Goal: Check status: Check status

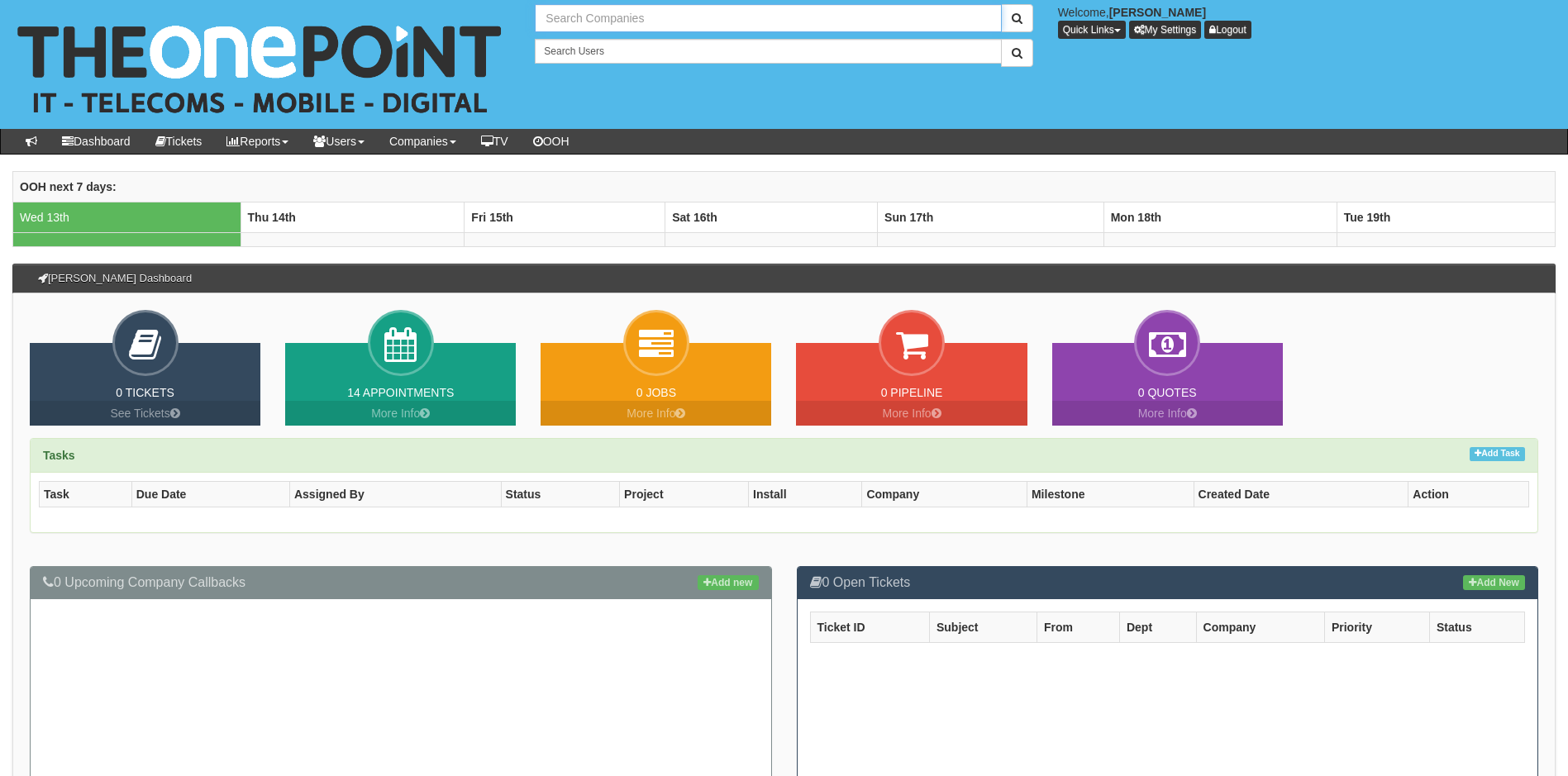
click at [636, 18] on input "text" at bounding box center [767, 18] width 466 height 28
click at [573, 47] on link "Loadtec" at bounding box center [767, 45] width 462 height 24
type input "Loadtec"
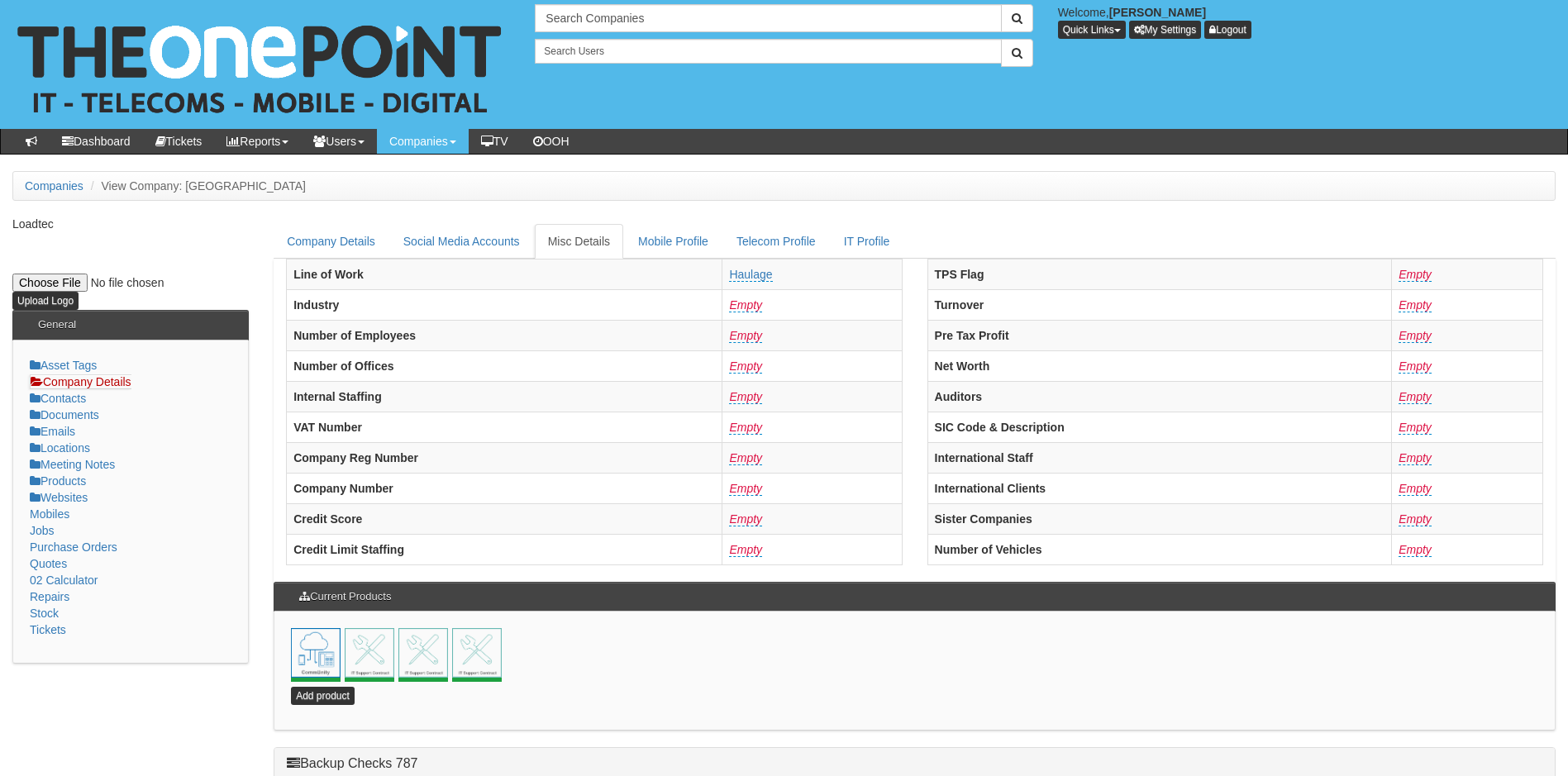
scroll to position [355, 0]
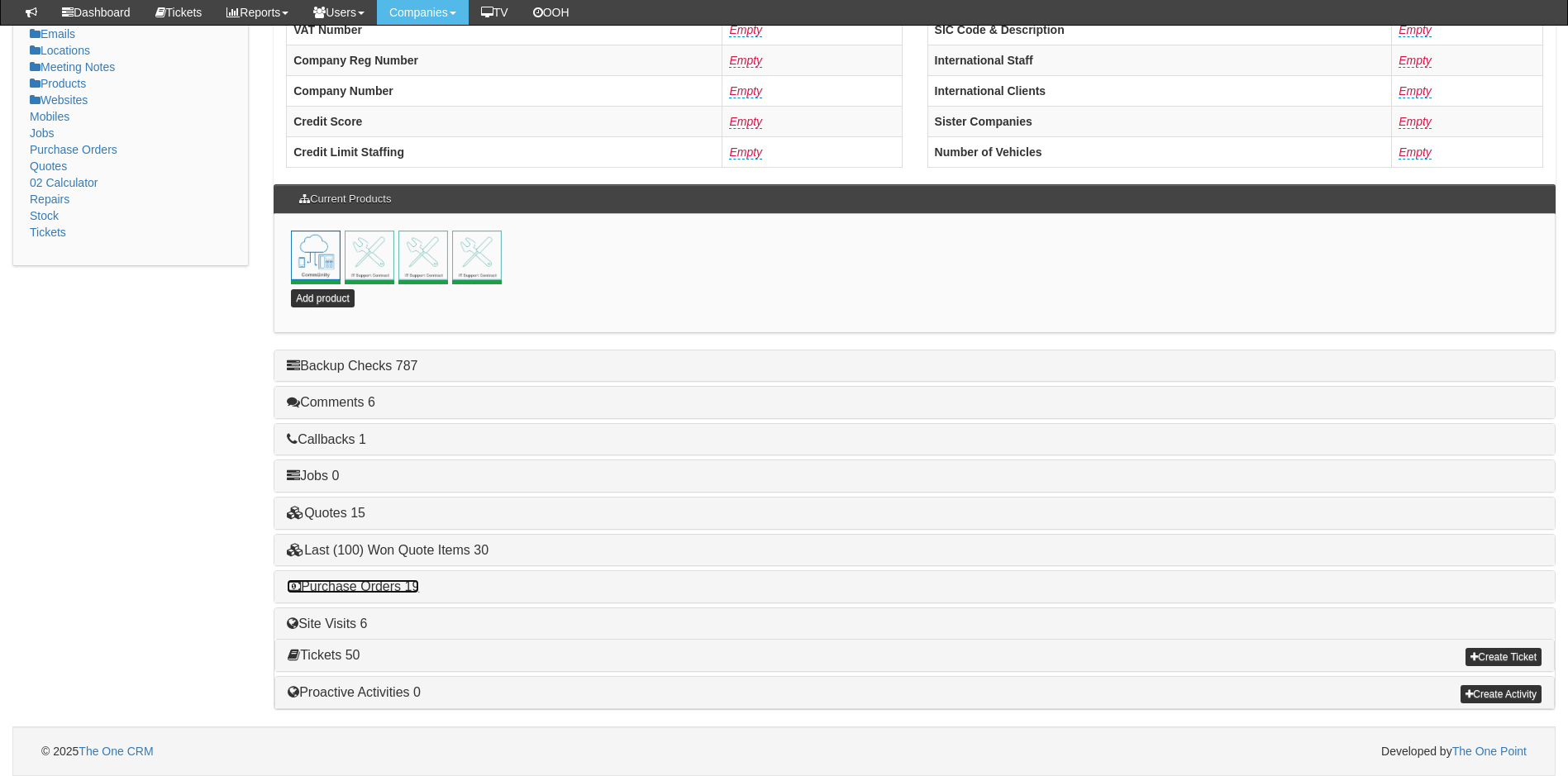
click at [368, 586] on link "Purchase Orders 19" at bounding box center [353, 587] width 132 height 14
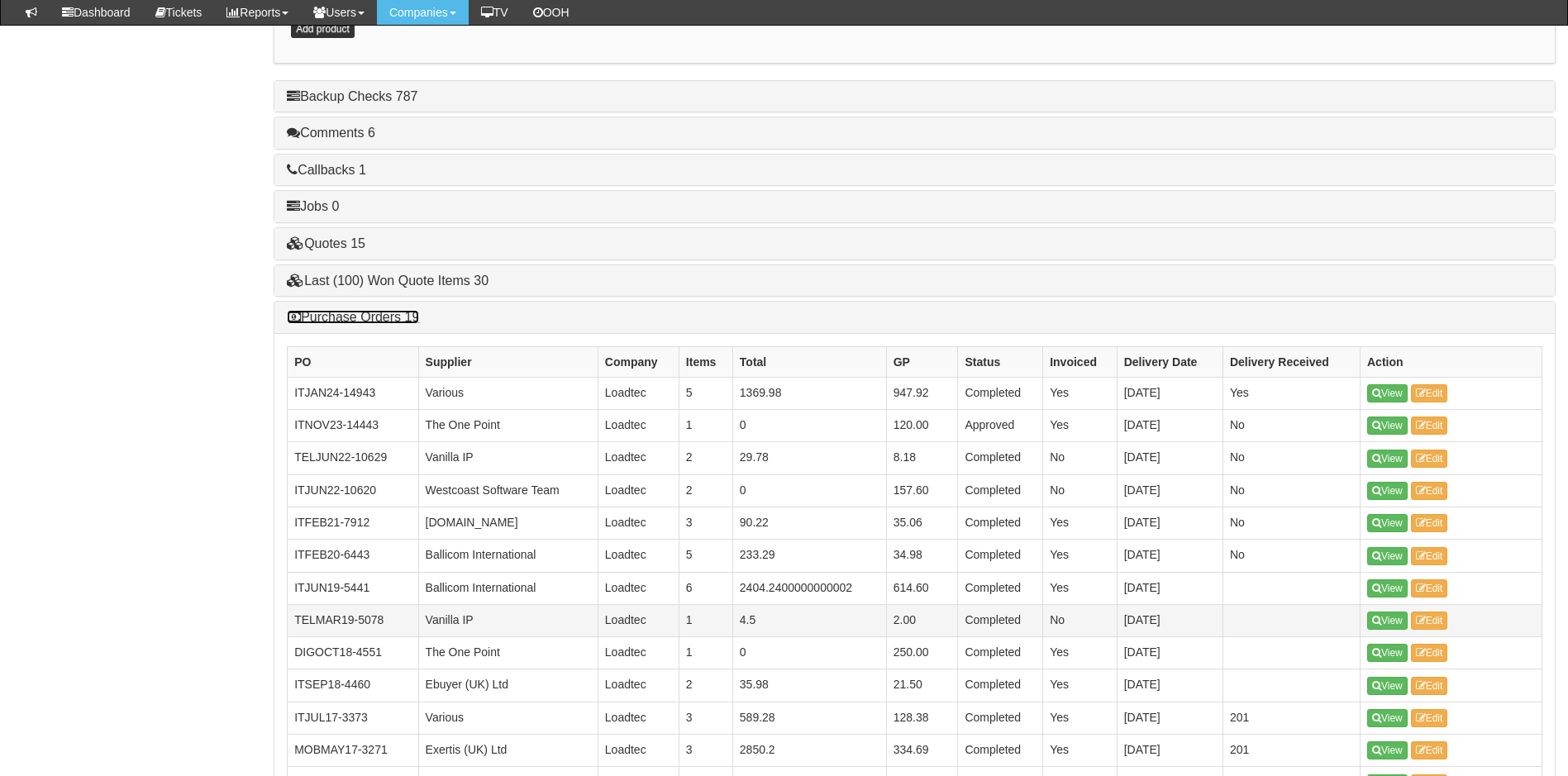
scroll to position [686, 0]
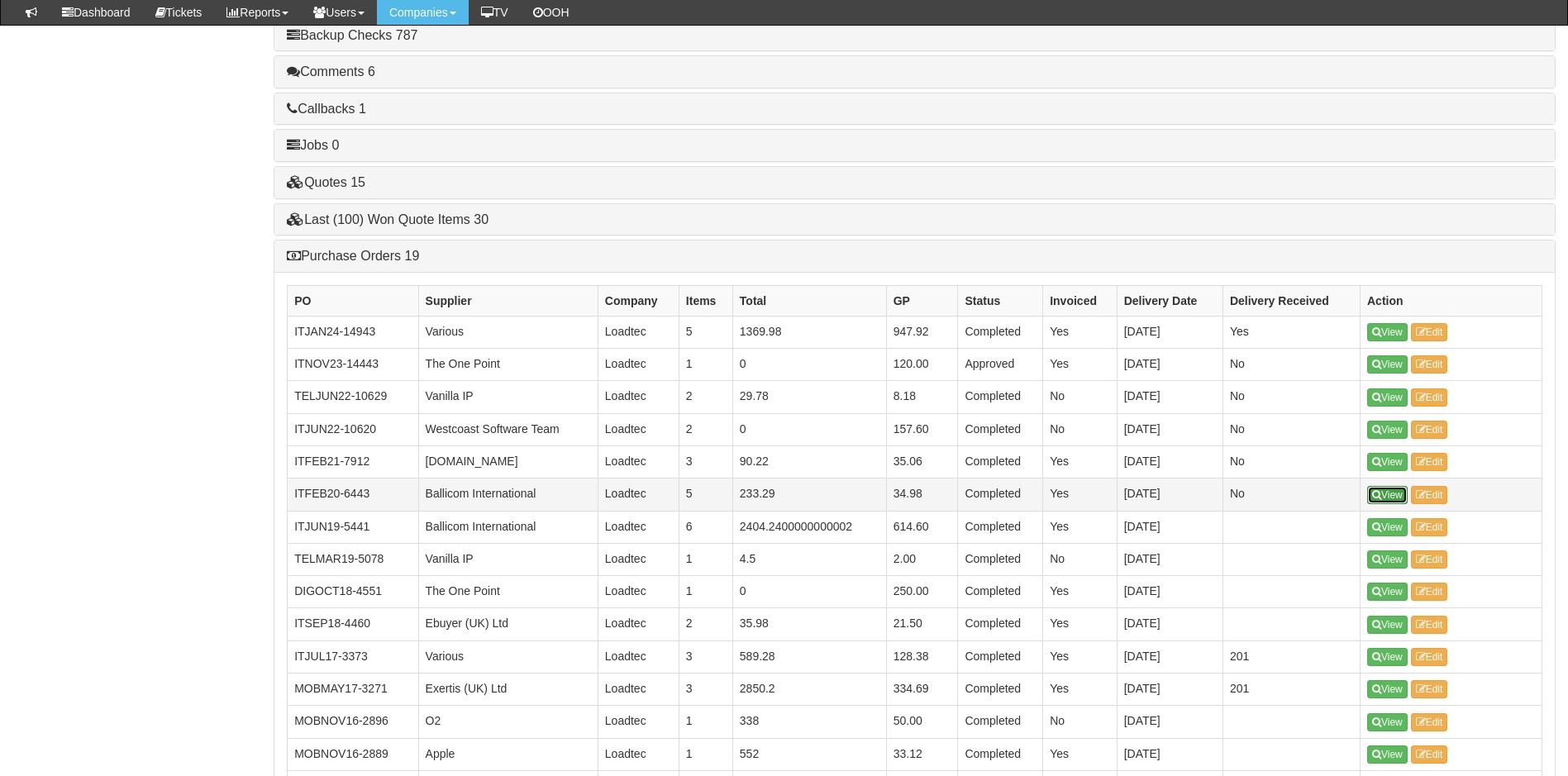
click at [1384, 497] on link "View" at bounding box center [1387, 495] width 41 height 18
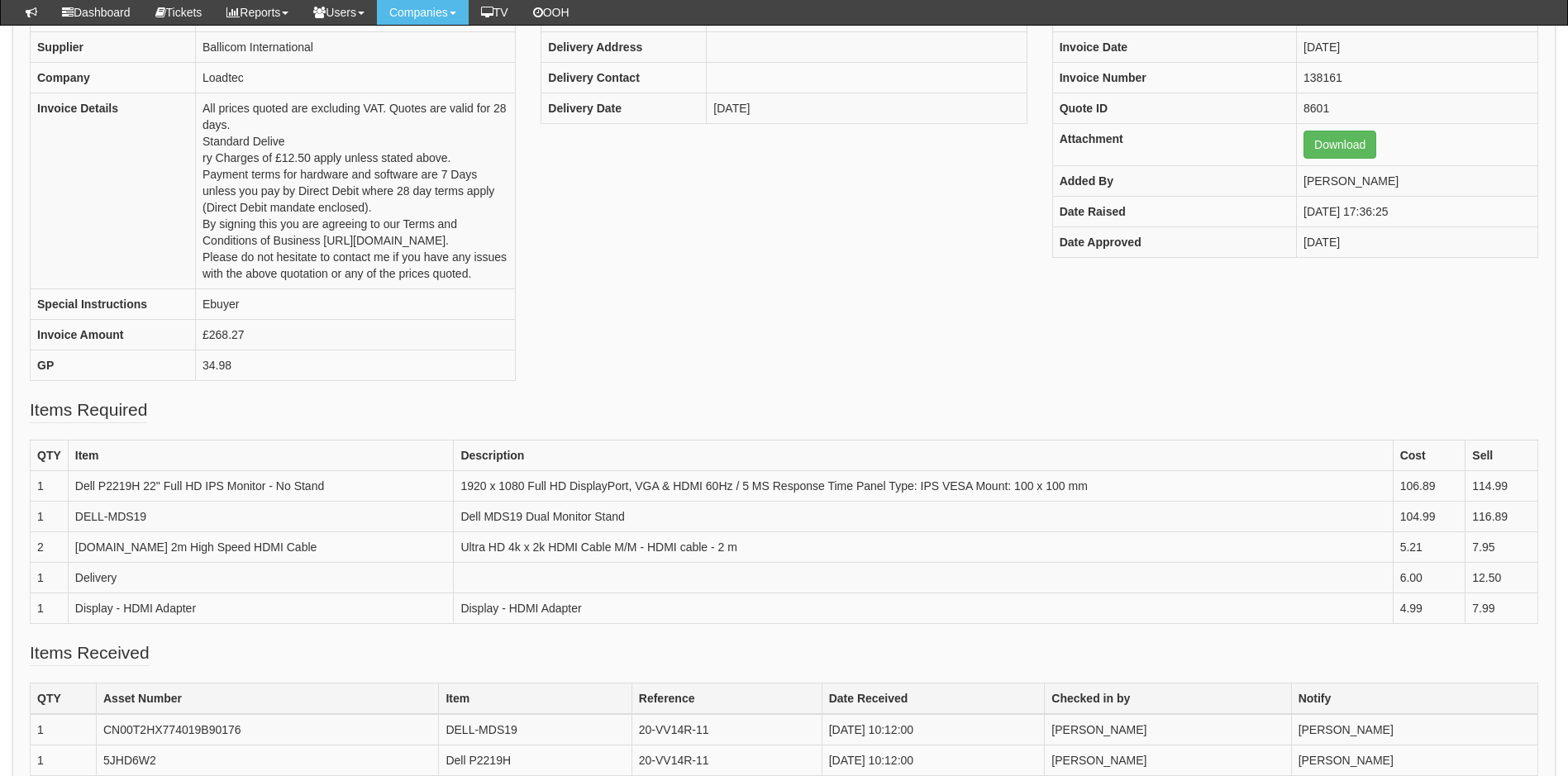
scroll to position [496, 0]
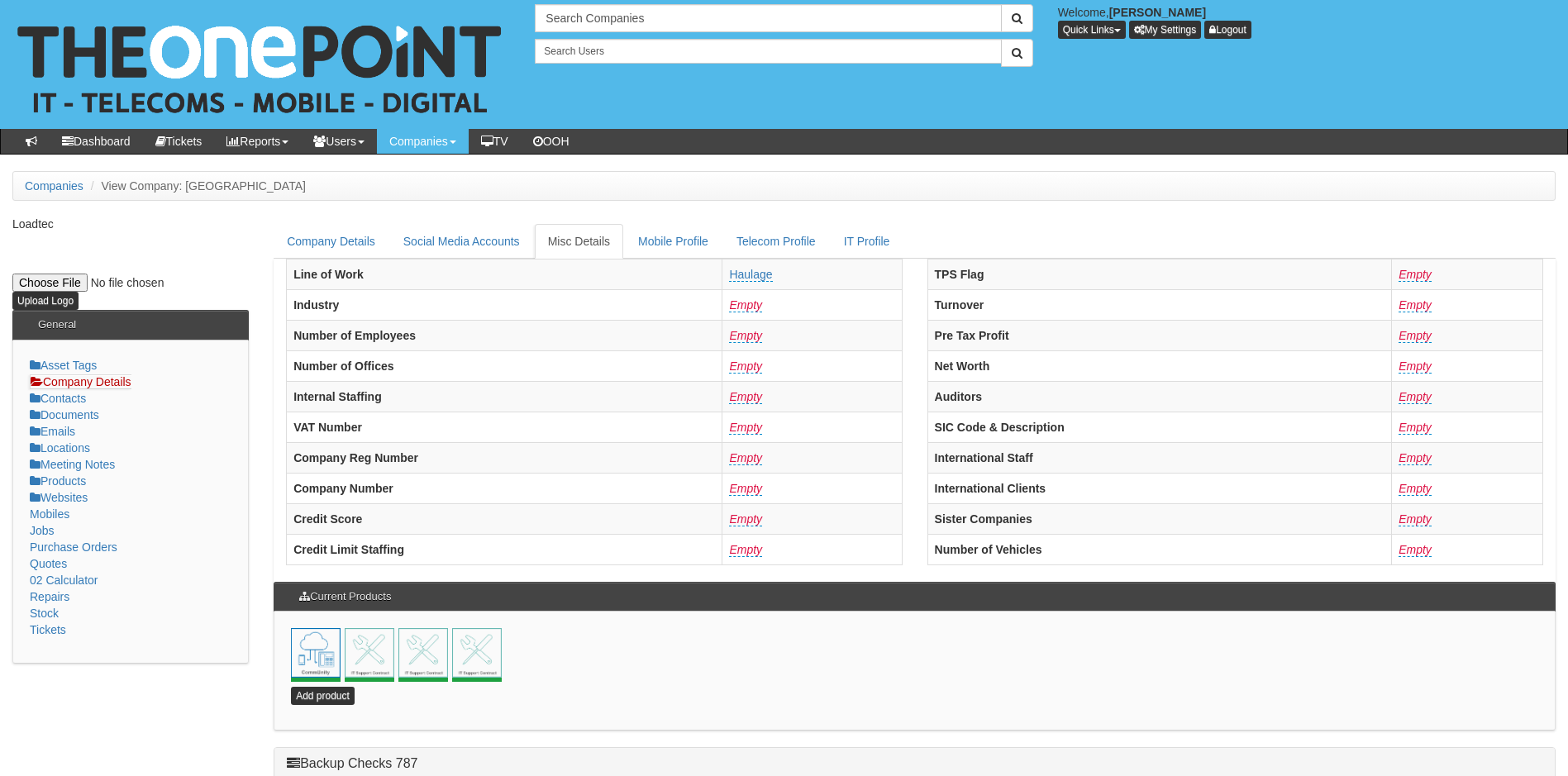
scroll to position [397, 0]
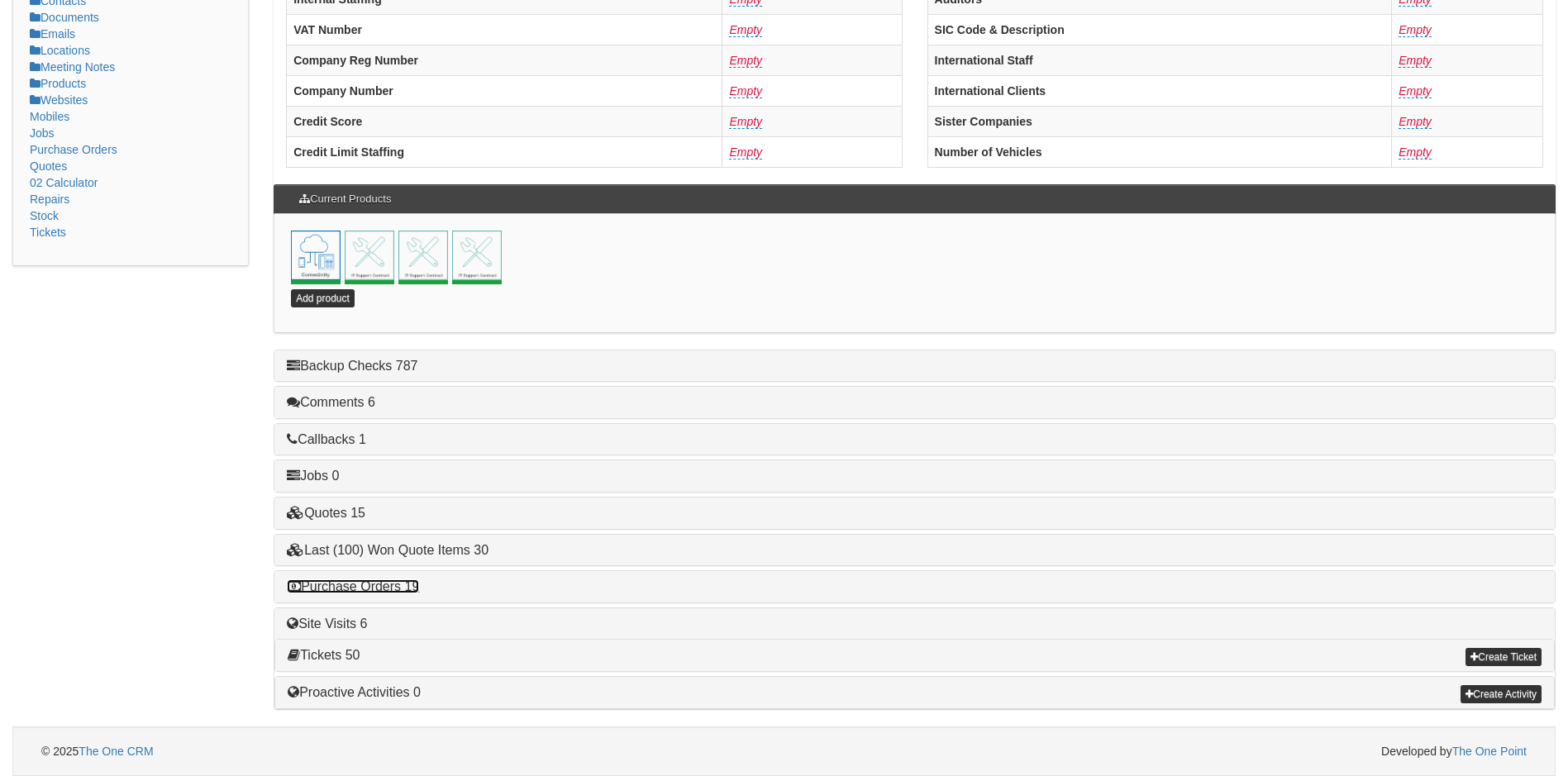
click at [378, 591] on link "Purchase Orders 19" at bounding box center [353, 587] width 132 height 14
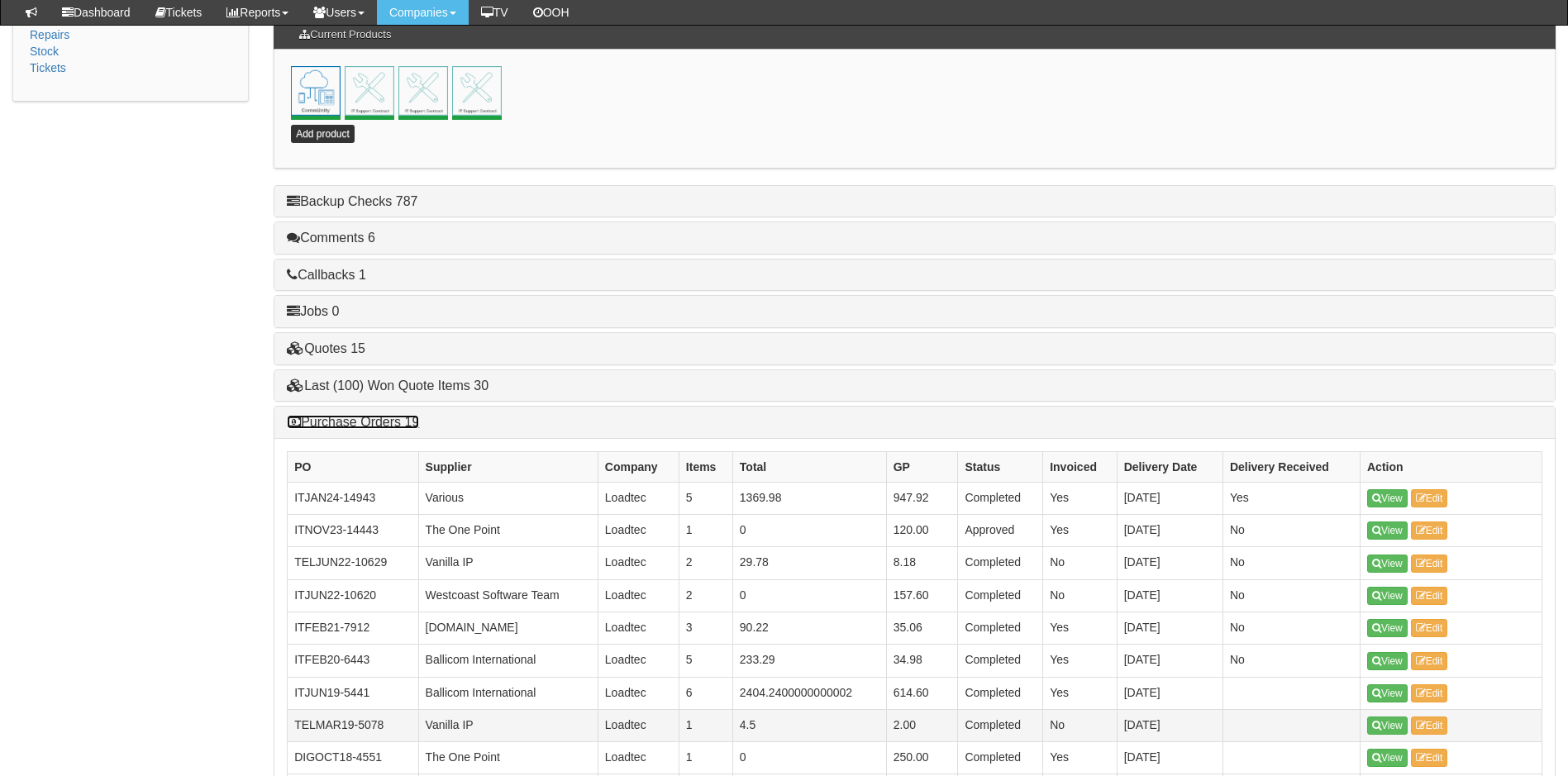
scroll to position [728, 0]
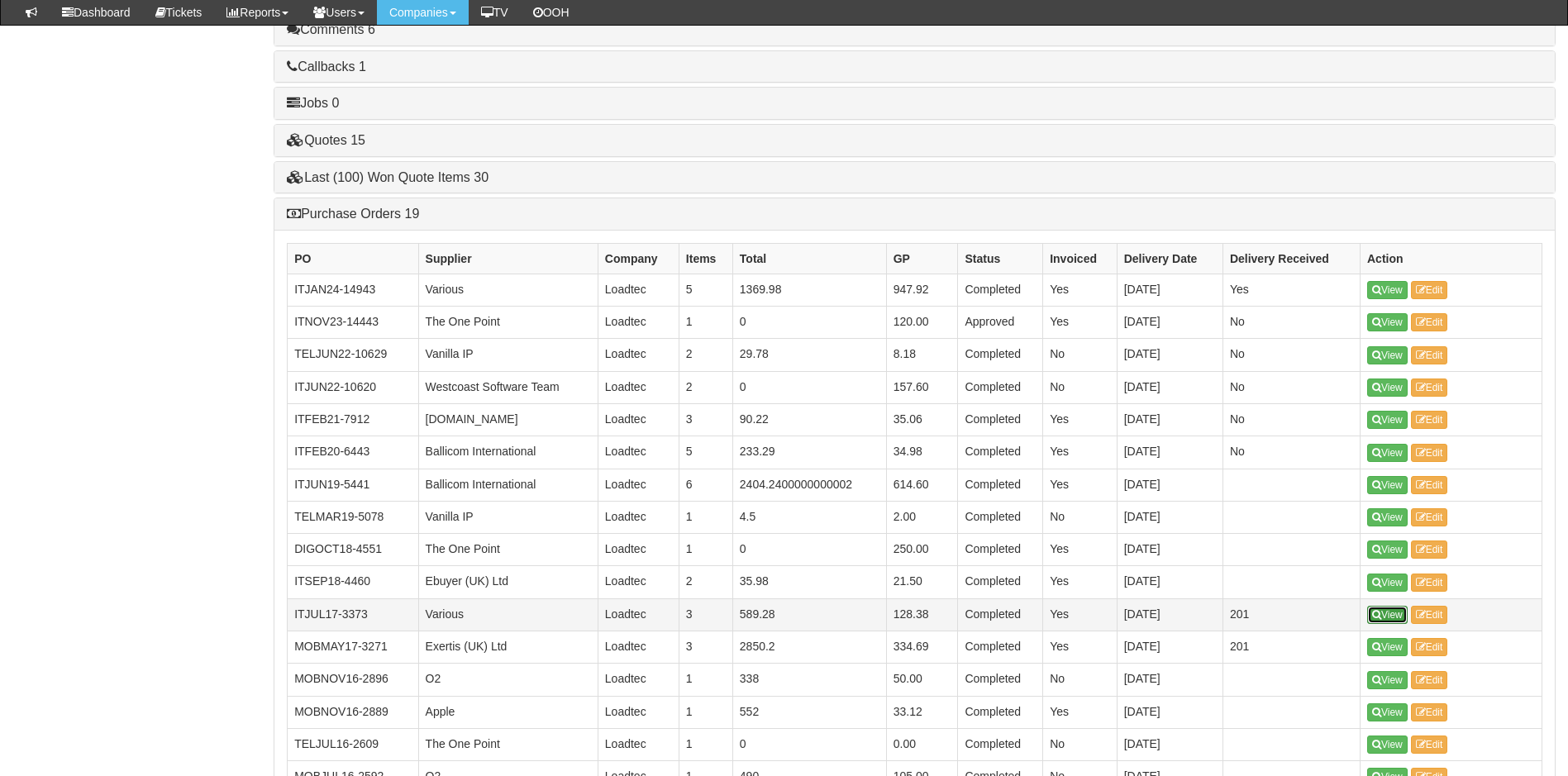
click at [1389, 617] on link "View" at bounding box center [1387, 615] width 41 height 18
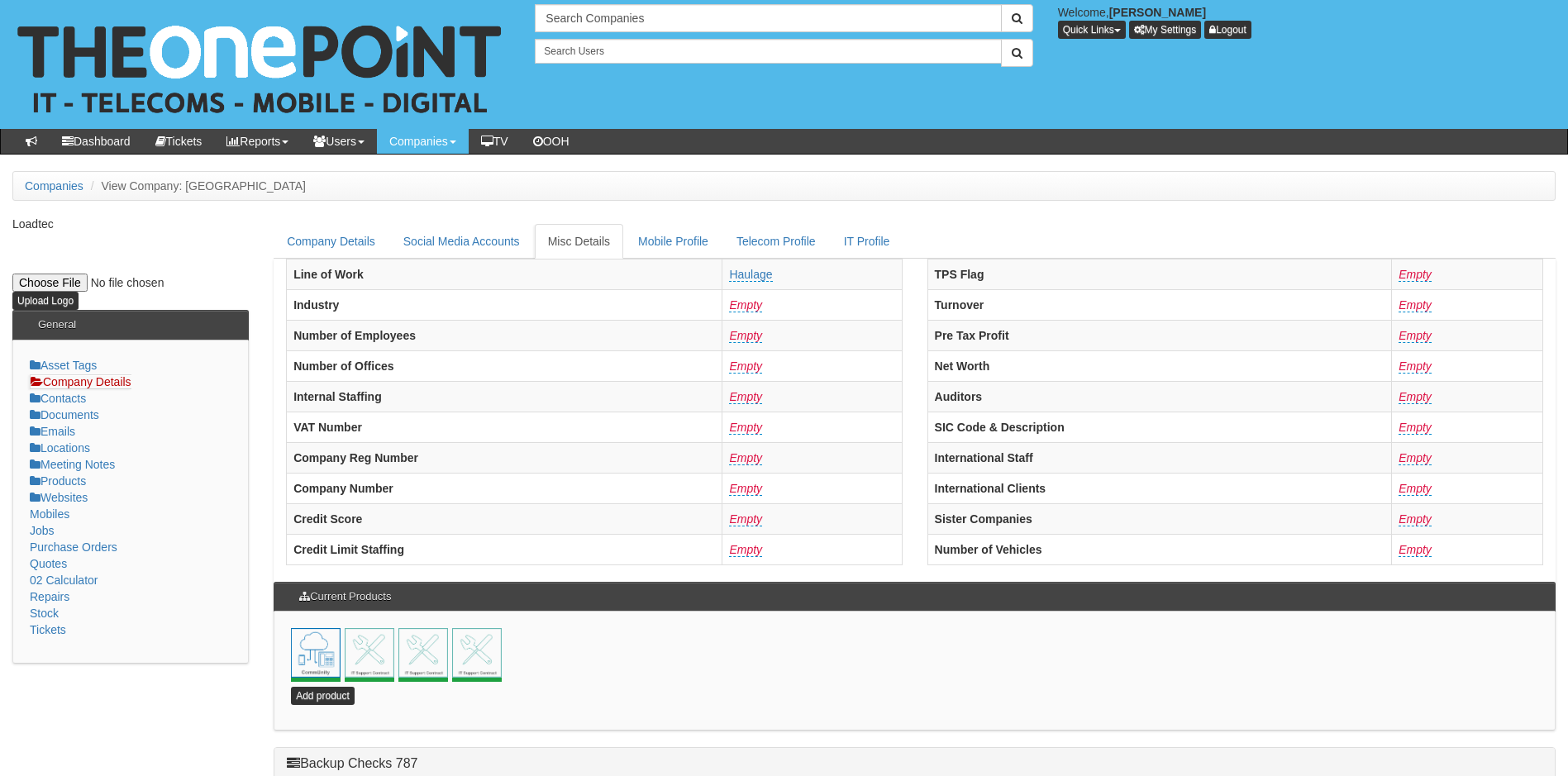
scroll to position [397, 0]
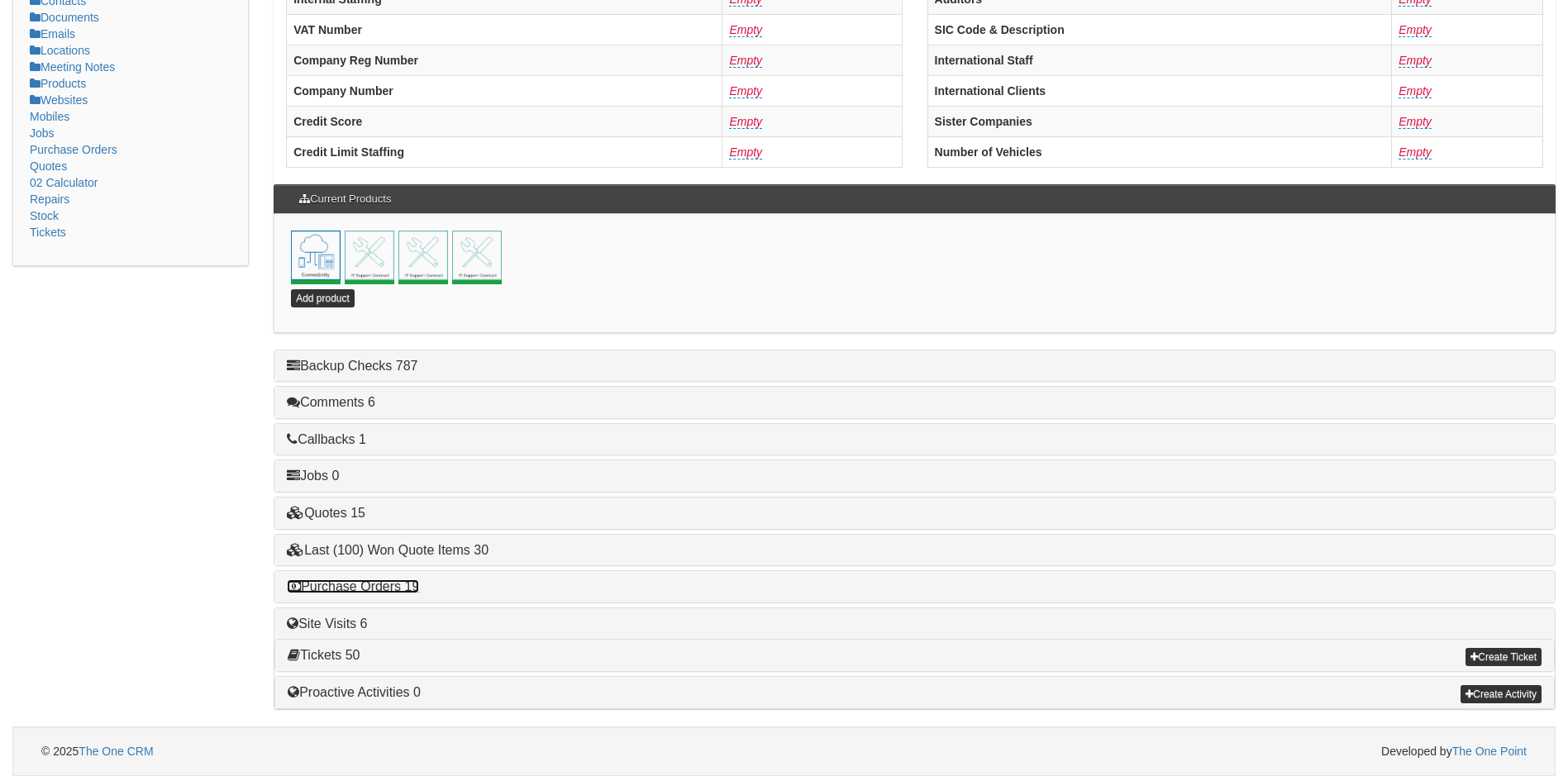
click at [385, 580] on link "Purchase Orders 19" at bounding box center [353, 587] width 132 height 14
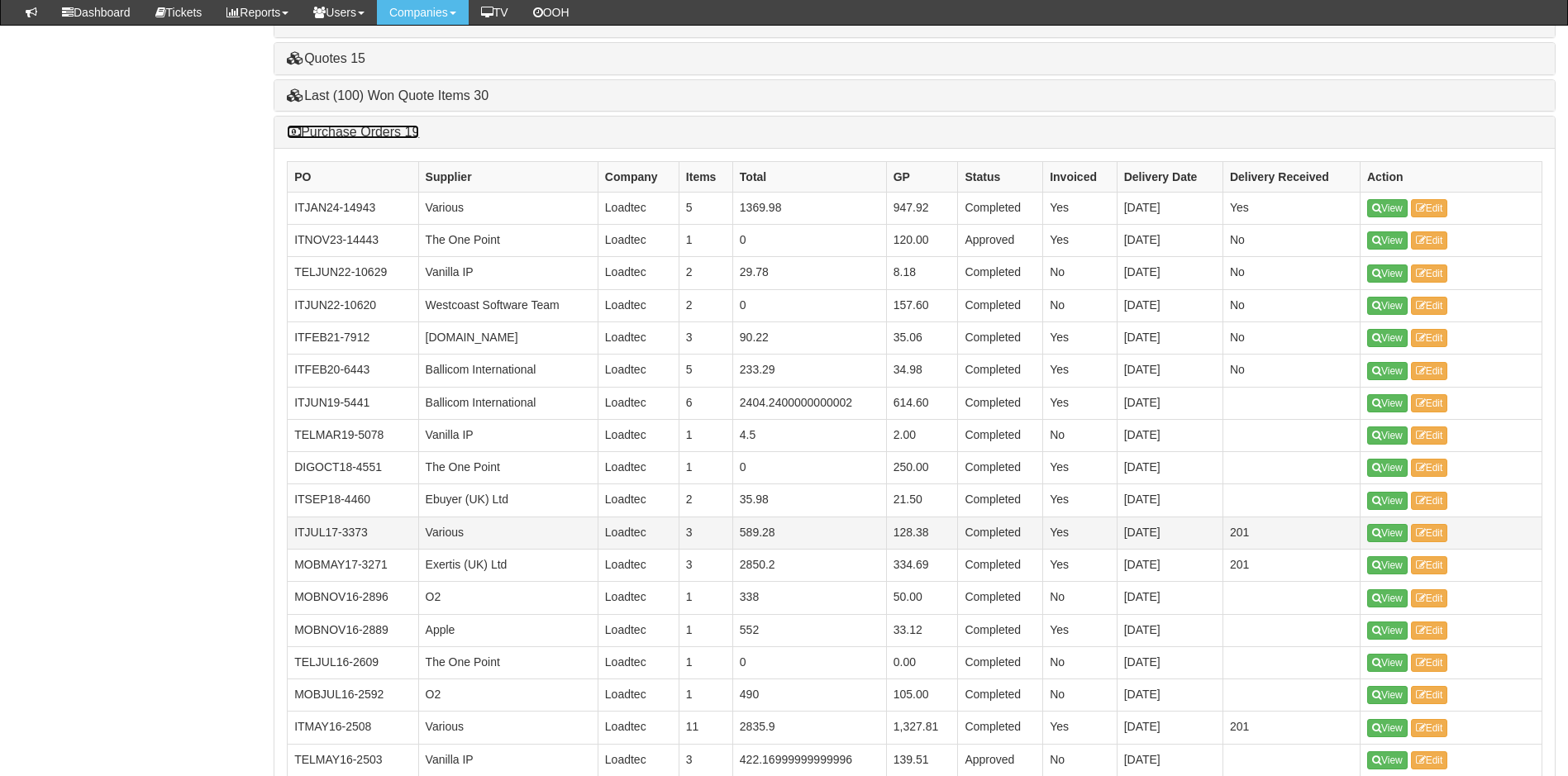
scroll to position [810, 0]
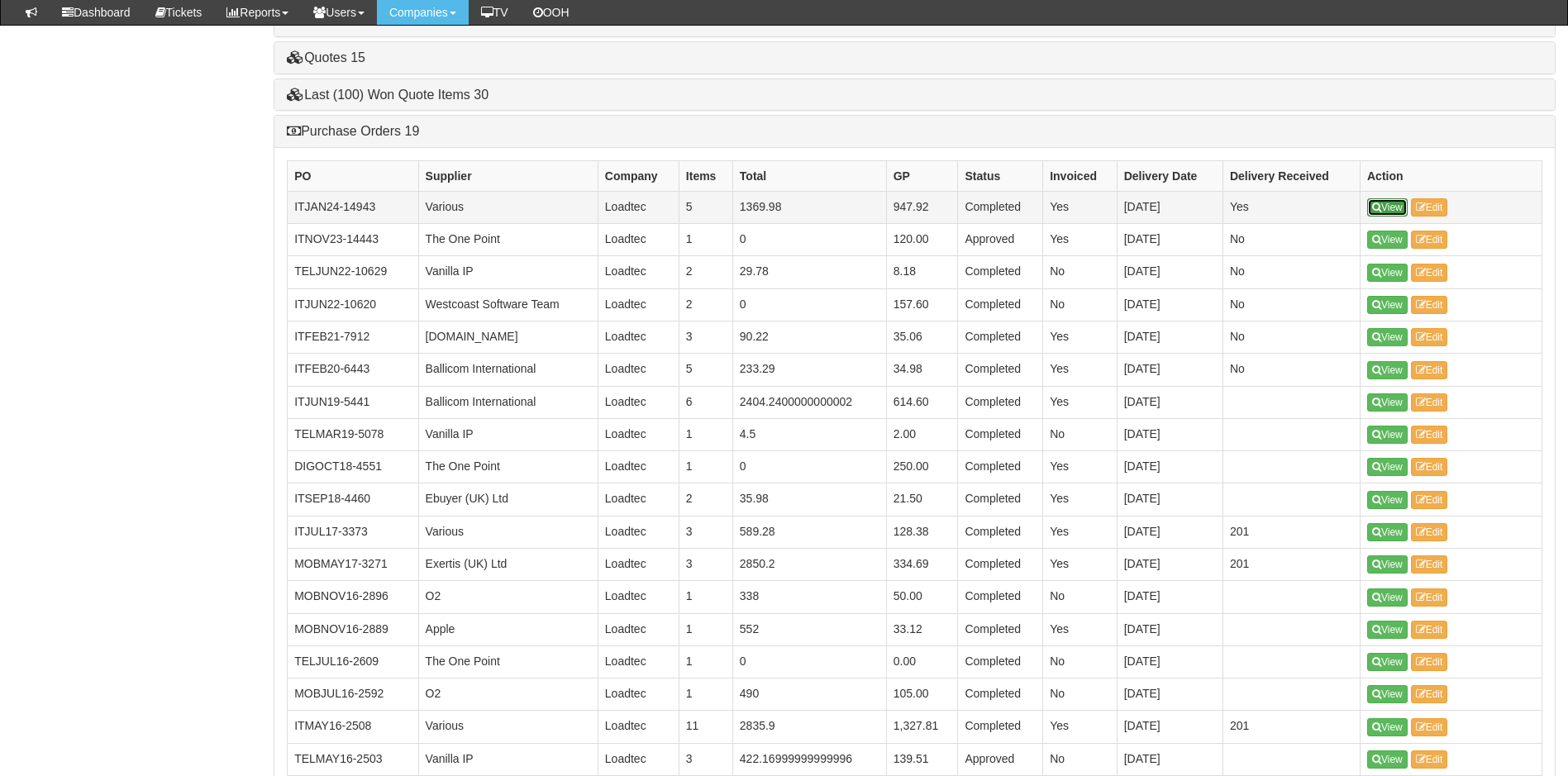
click at [1391, 203] on link "View" at bounding box center [1387, 207] width 41 height 18
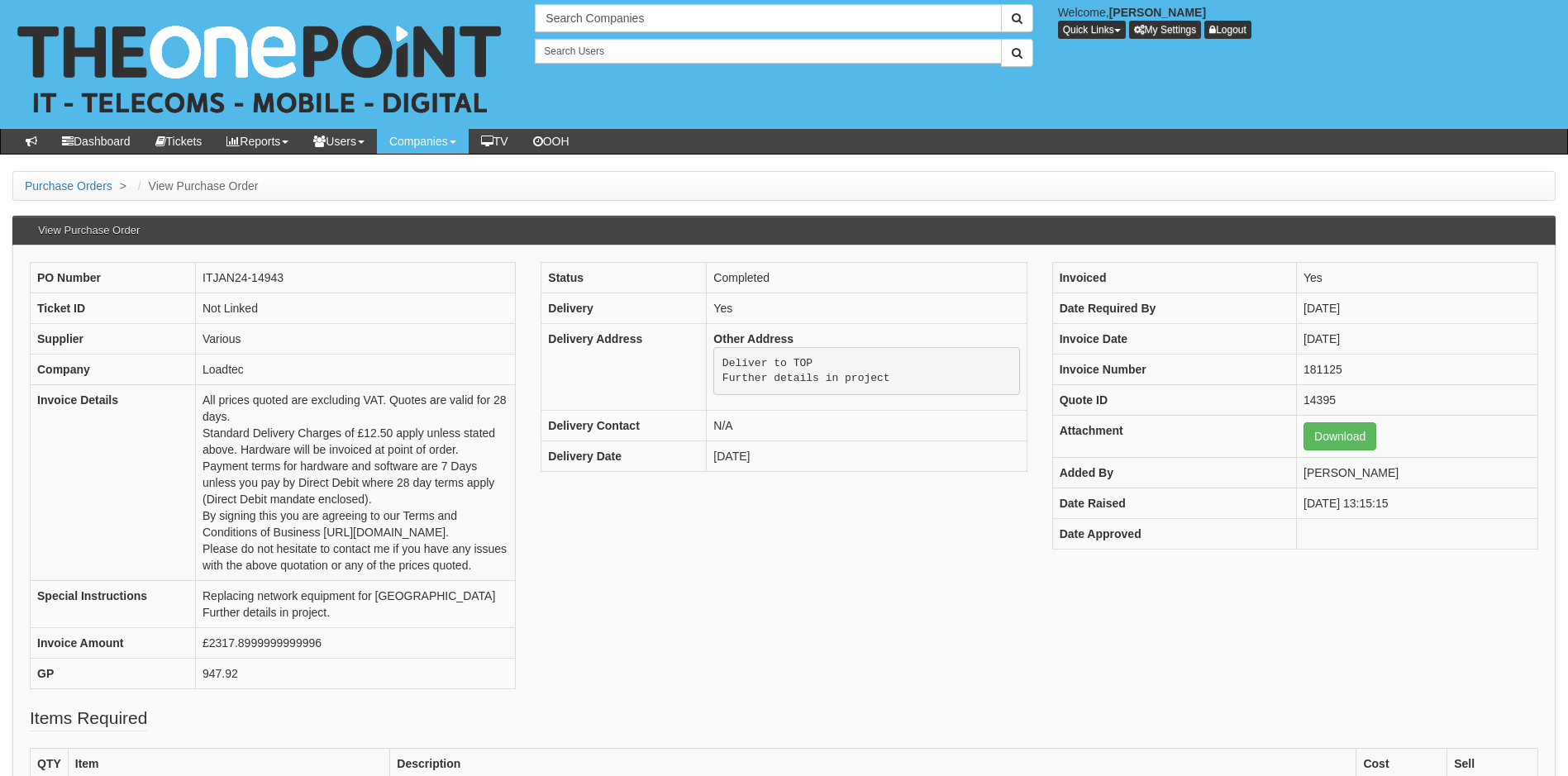
scroll to position [496, 0]
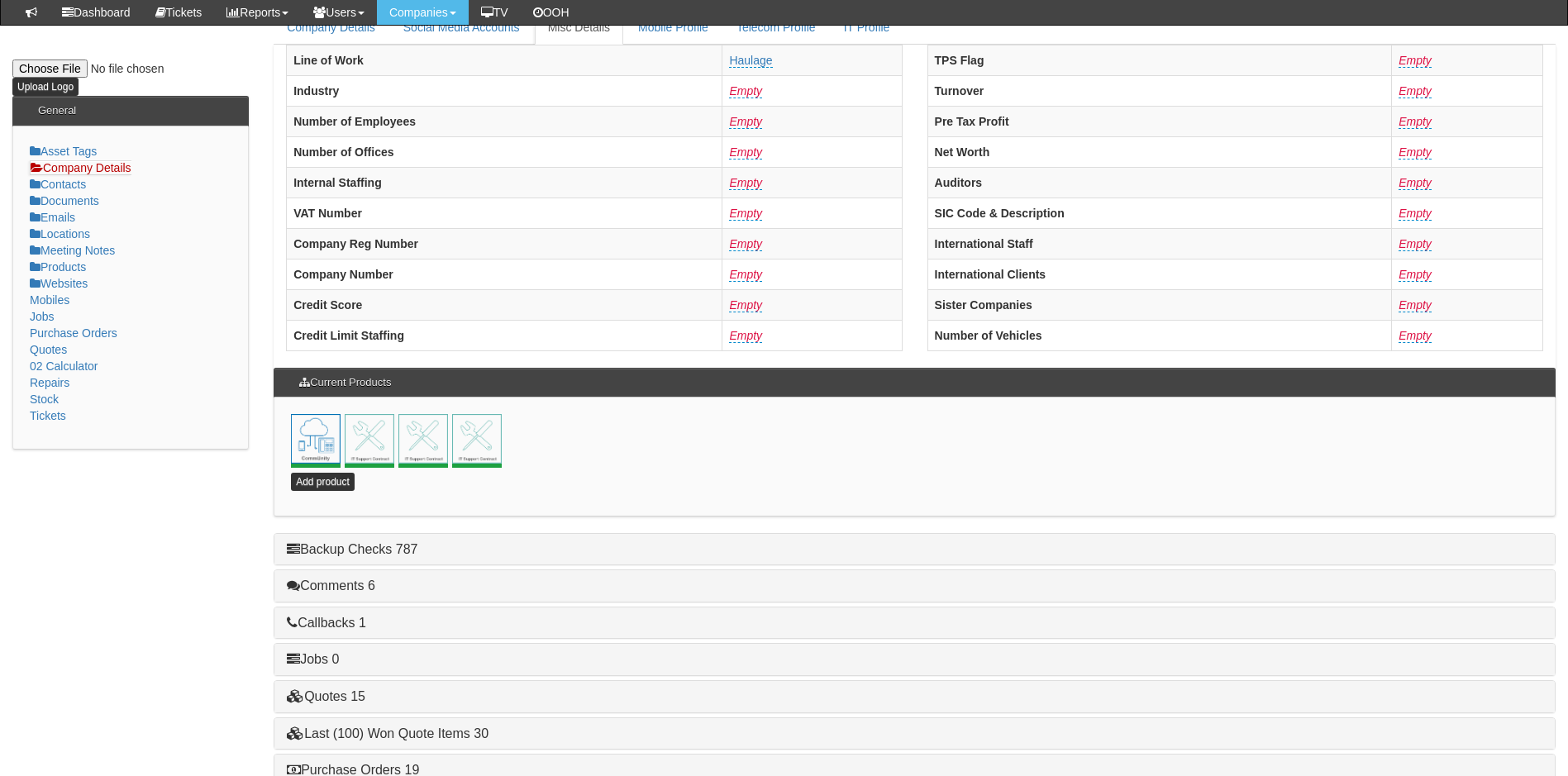
scroll to position [355, 0]
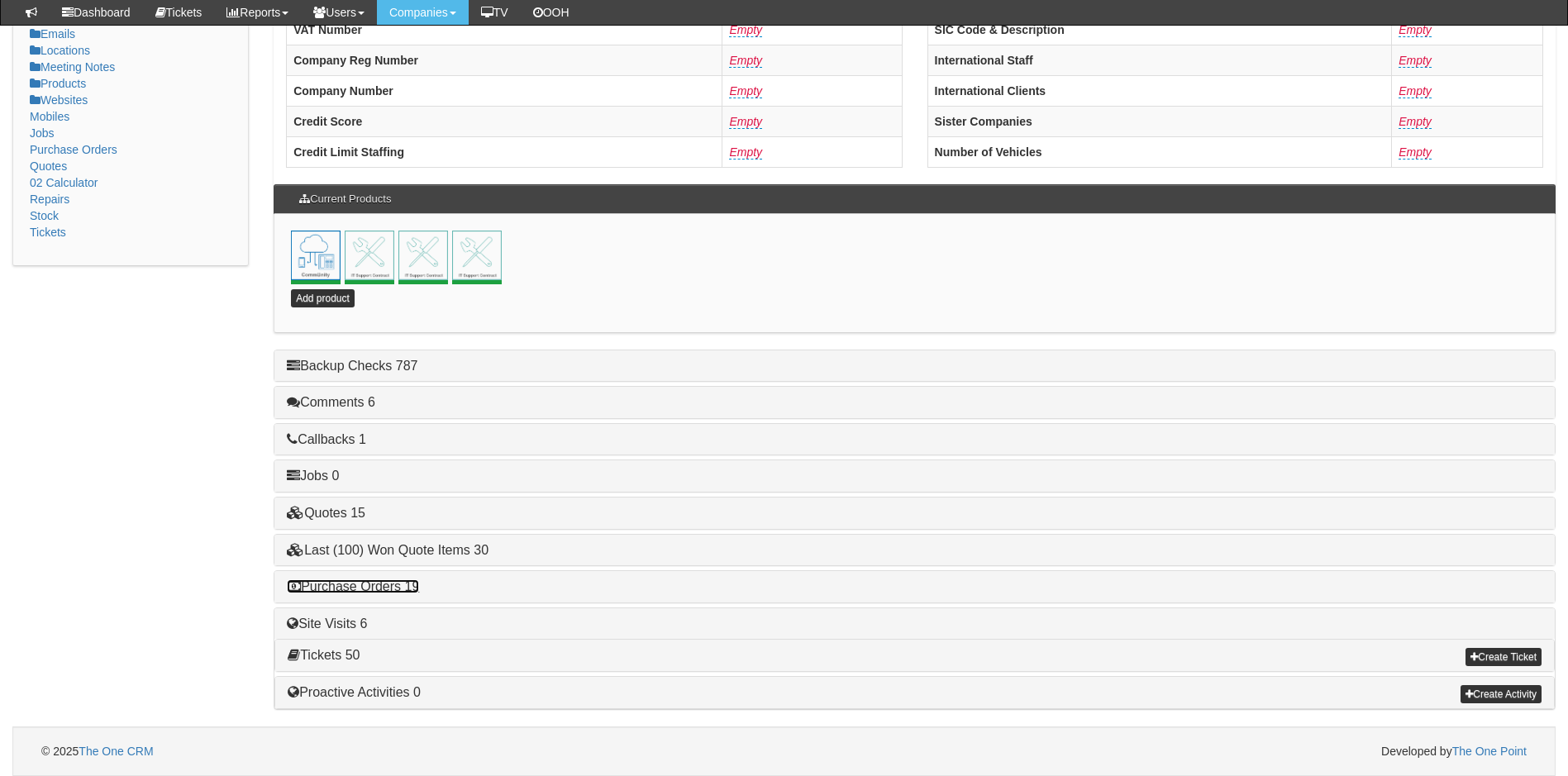
click at [384, 584] on link "Purchase Orders 19" at bounding box center [353, 587] width 132 height 14
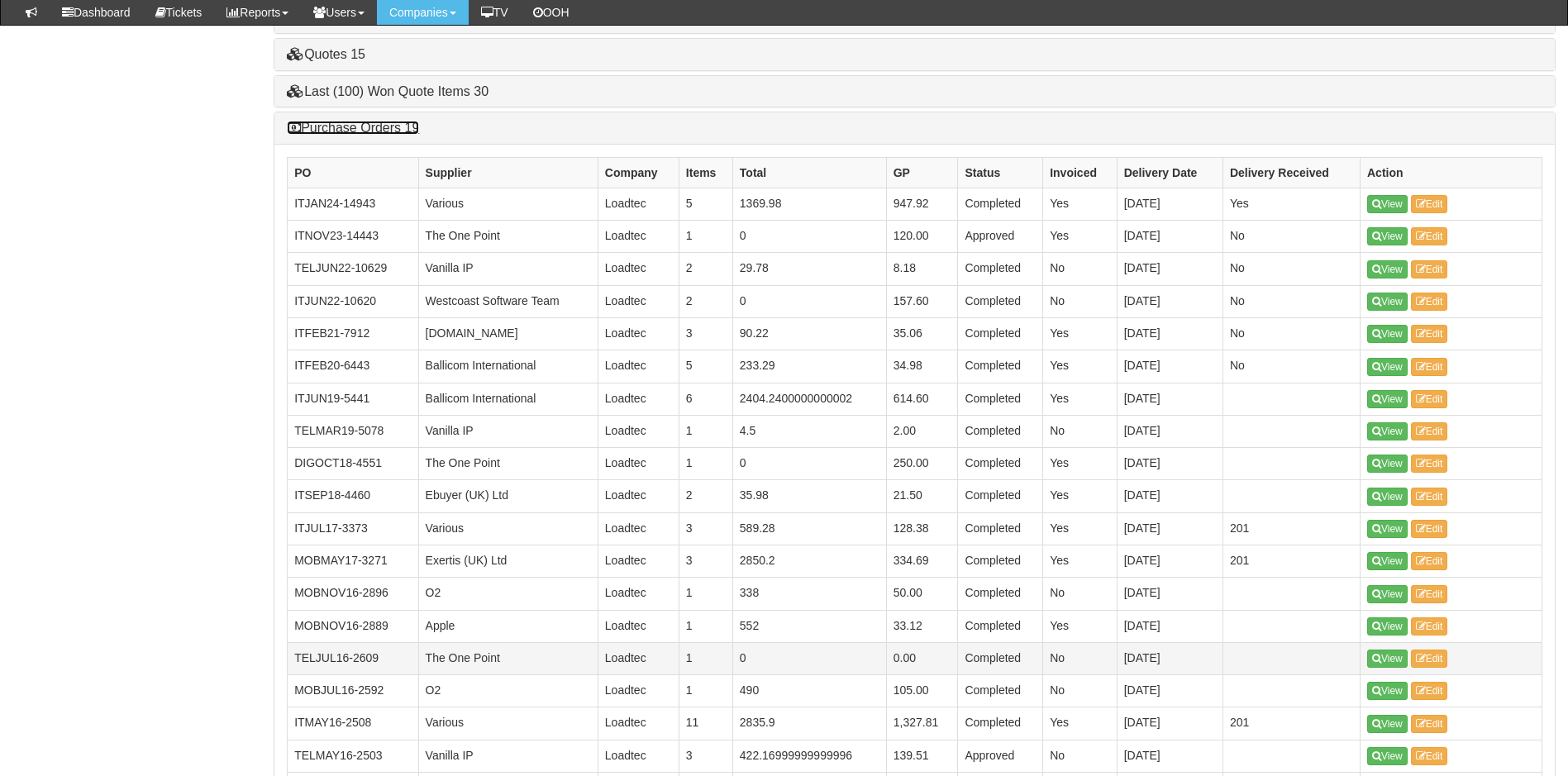
scroll to position [851, 0]
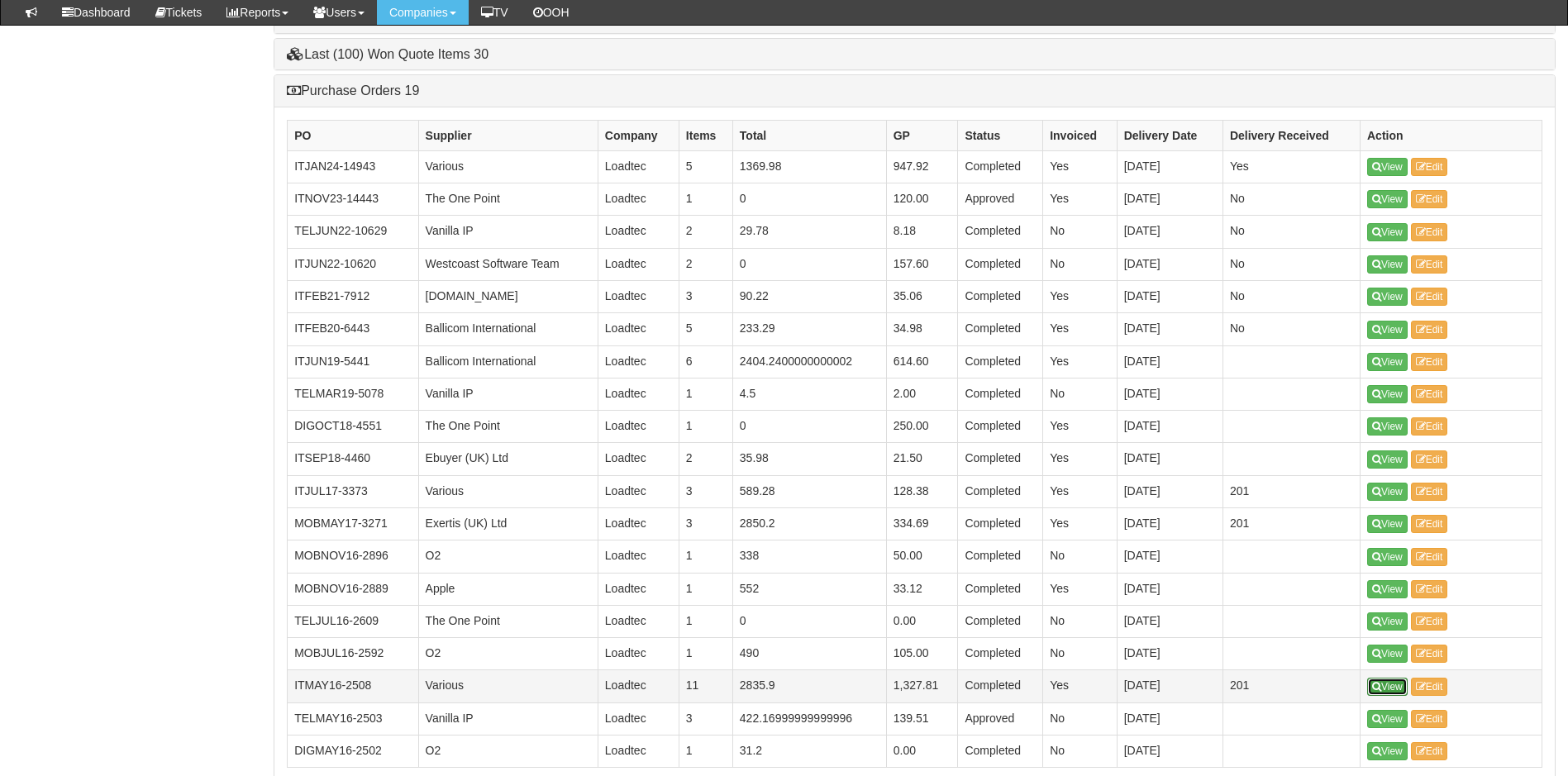
click at [1388, 689] on link "View" at bounding box center [1387, 686] width 41 height 18
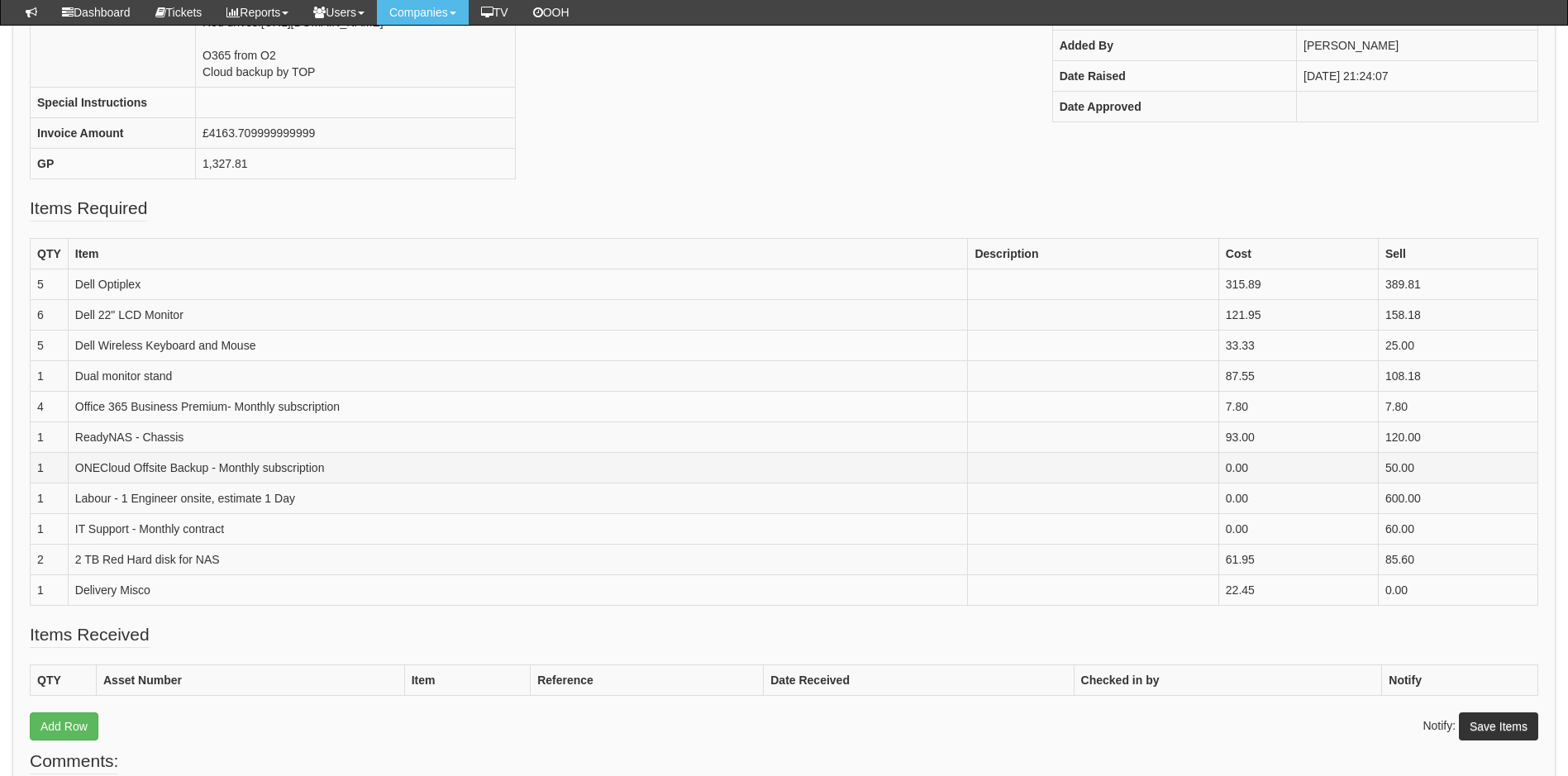
scroll to position [413, 0]
